Goal: Navigation & Orientation: Find specific page/section

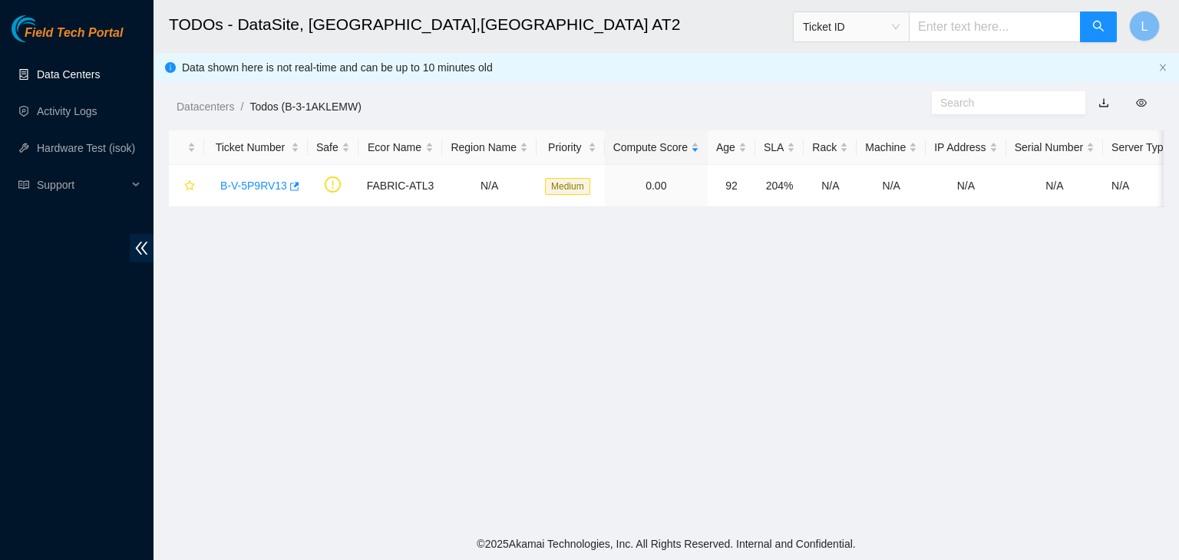
click at [56, 78] on link "Data Centers" at bounding box center [68, 74] width 63 height 12
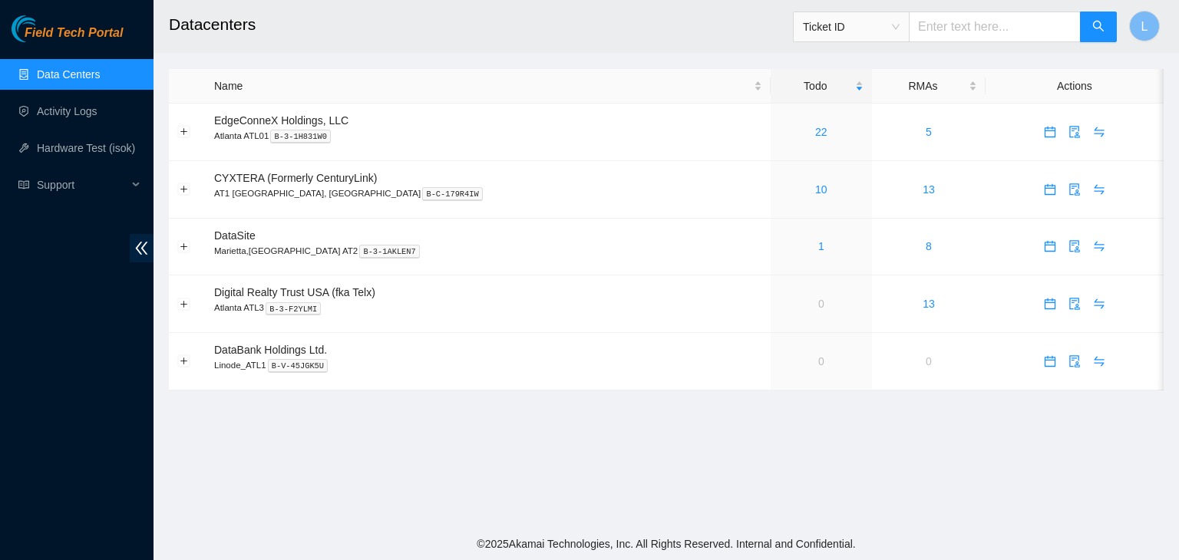
click at [1100, 455] on main "Datacenters Ticket ID L Name Todo RMAs Actions EdgeConneX Holdings, LLC [GEOGRA…" at bounding box center [665, 264] width 1025 height 528
